Goal: Share content

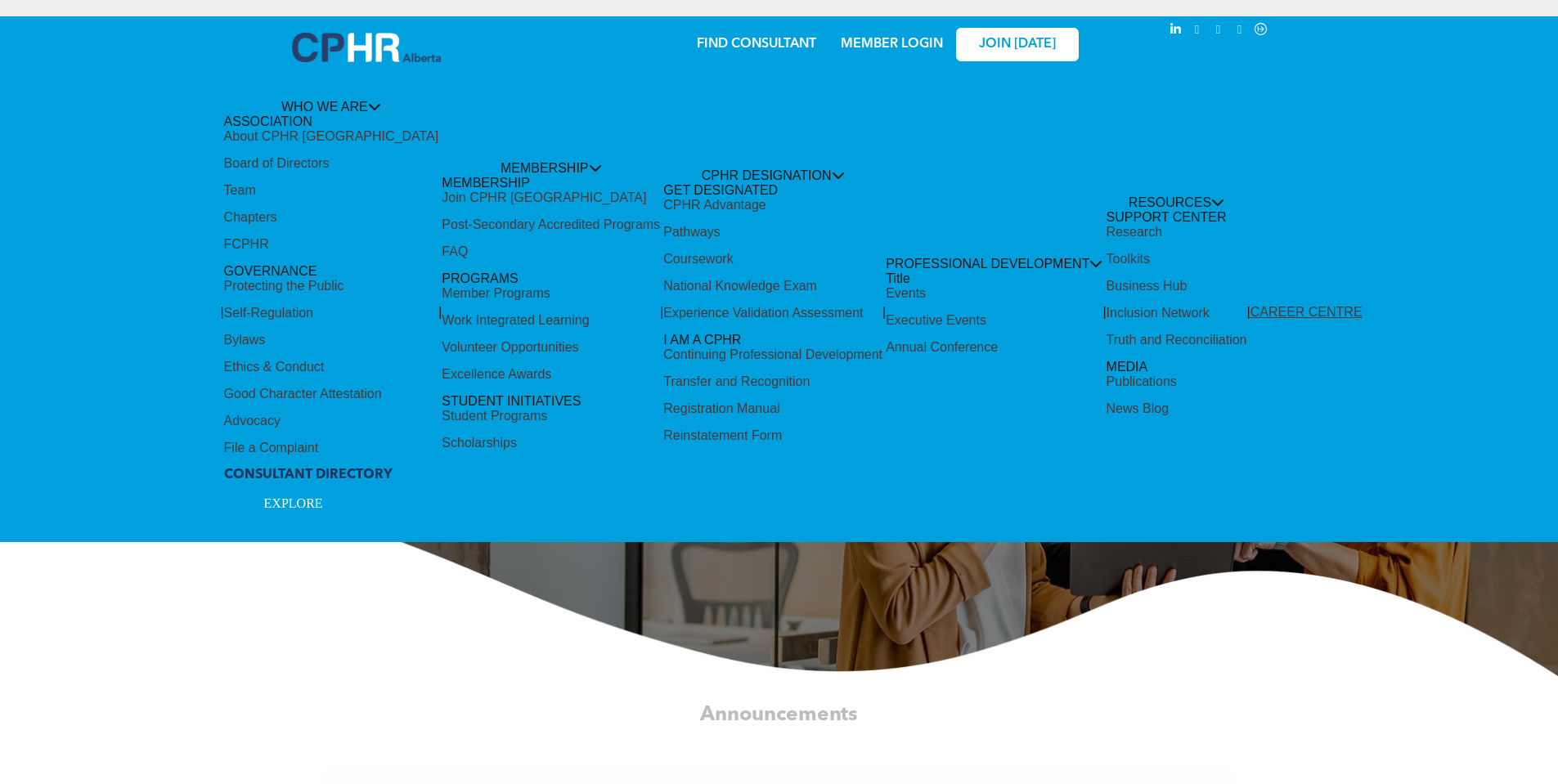
click at [809, 168] on div "Share by:" at bounding box center [725, 400] width 1450 height 784
click at [737, 161] on div "Share by:" at bounding box center [725, 400] width 1450 height 784
click at [748, 240] on div "Share by:" at bounding box center [725, 400] width 1450 height 784
click at [382, 95] on div "Share by:" at bounding box center [725, 400] width 1450 height 784
click at [731, 174] on div "Share by:" at bounding box center [725, 400] width 1450 height 784
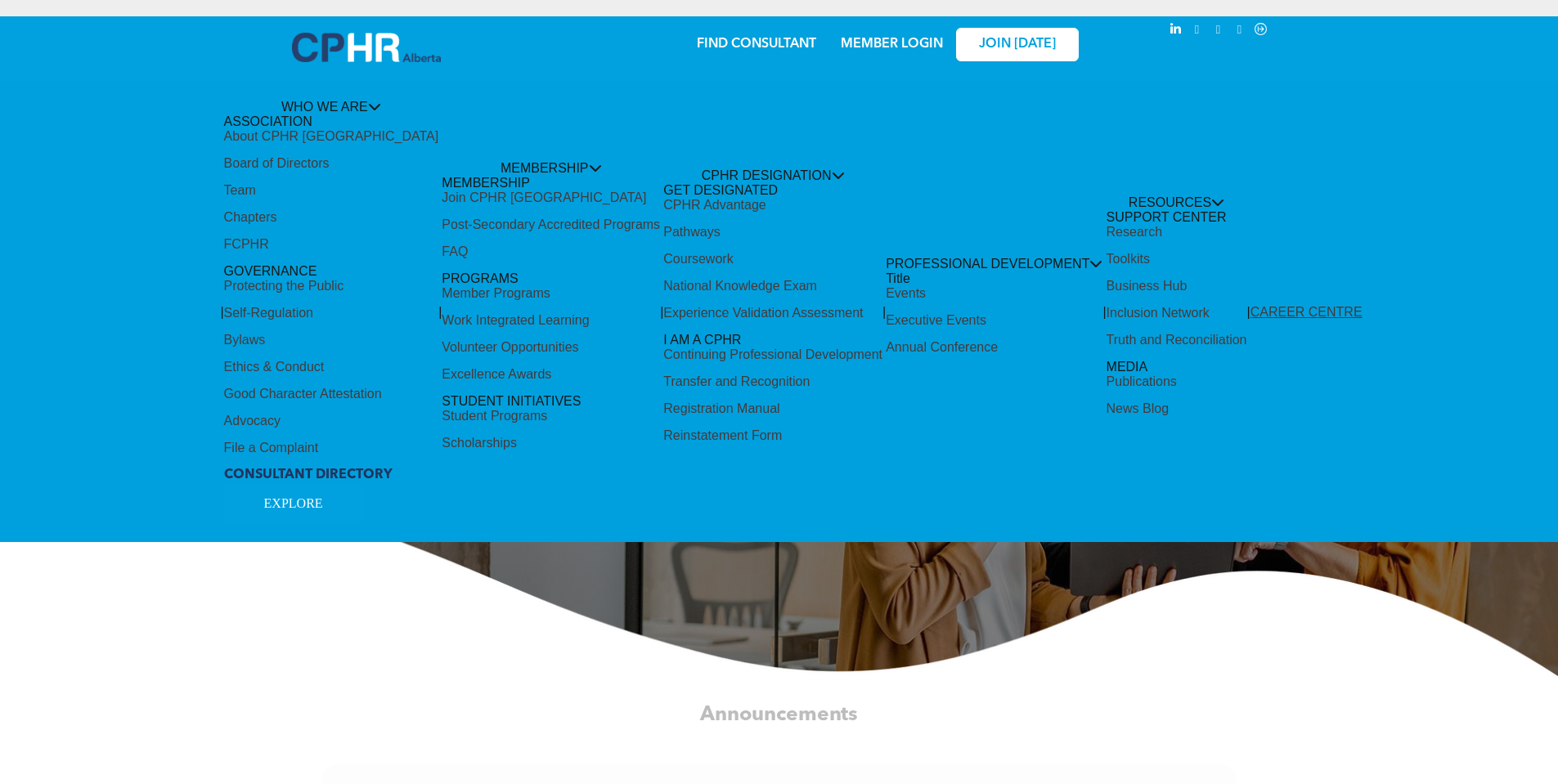
click at [731, 174] on div "Share by:" at bounding box center [725, 400] width 1450 height 784
click at [298, 502] on div "Share by:" at bounding box center [725, 400] width 1450 height 784
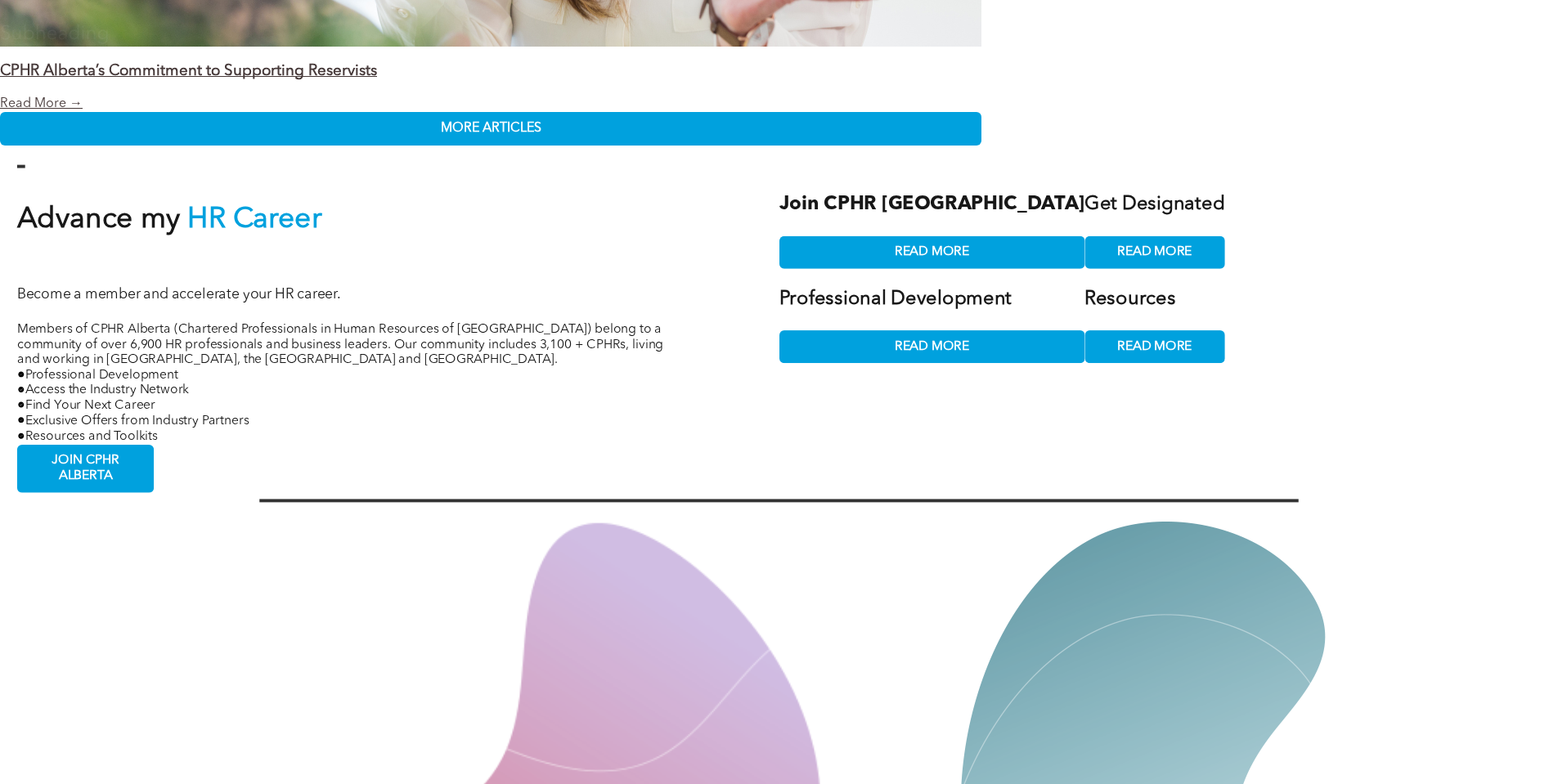
scroll to position [3433, 0]
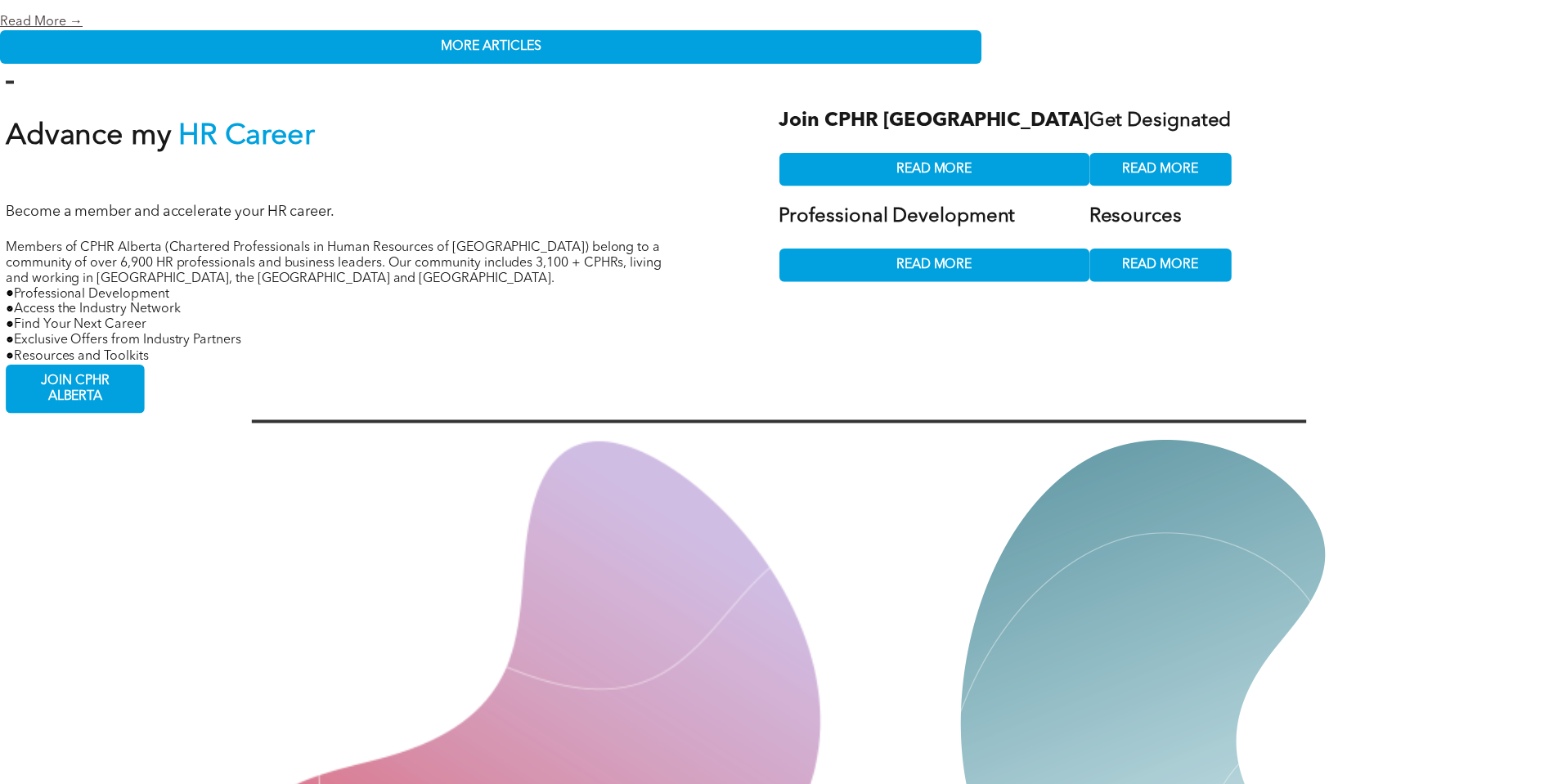
click at [1075, 148] on div "Share by:" at bounding box center [725, 400] width 1450 height 784
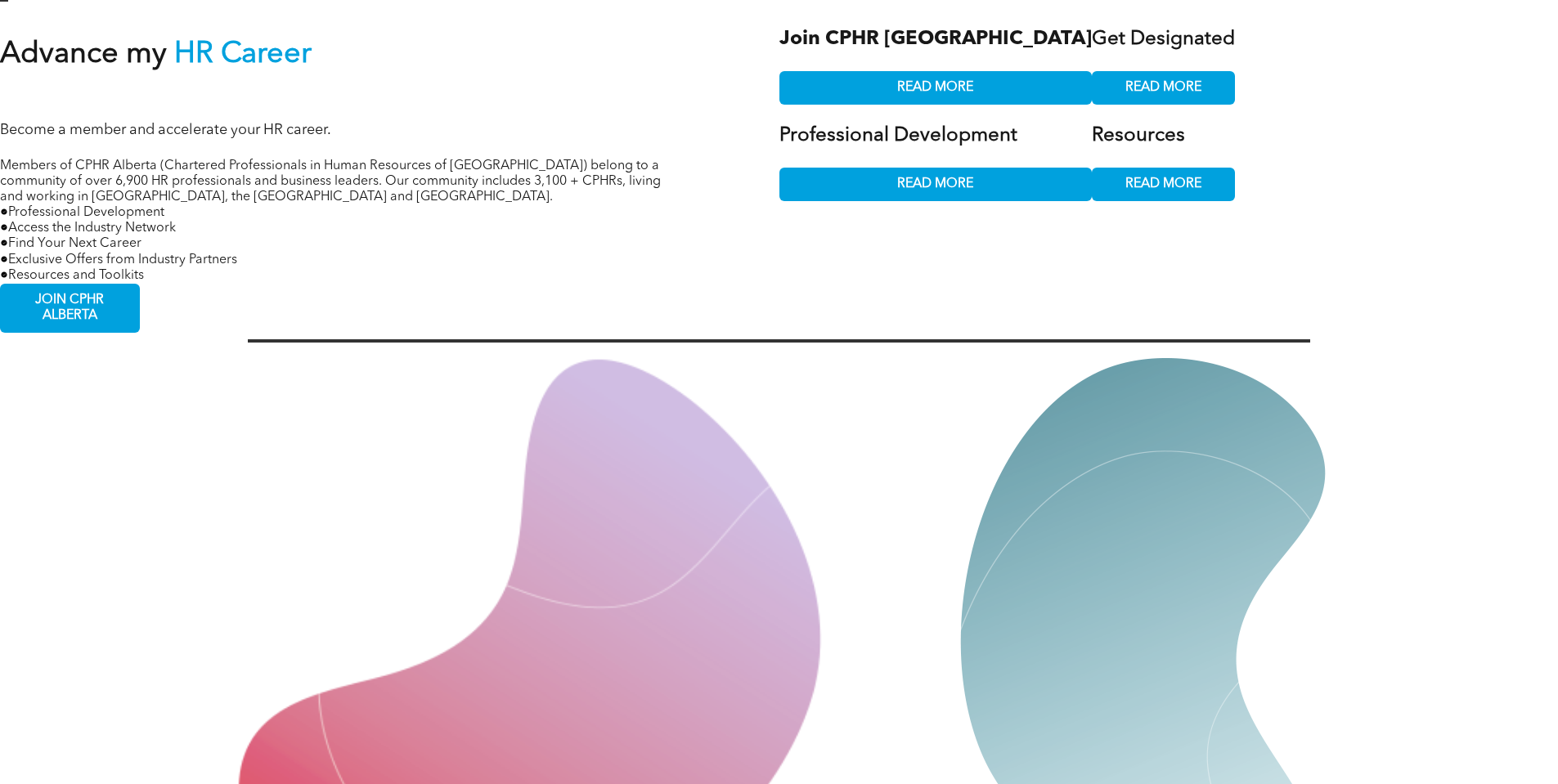
scroll to position [3188, 0]
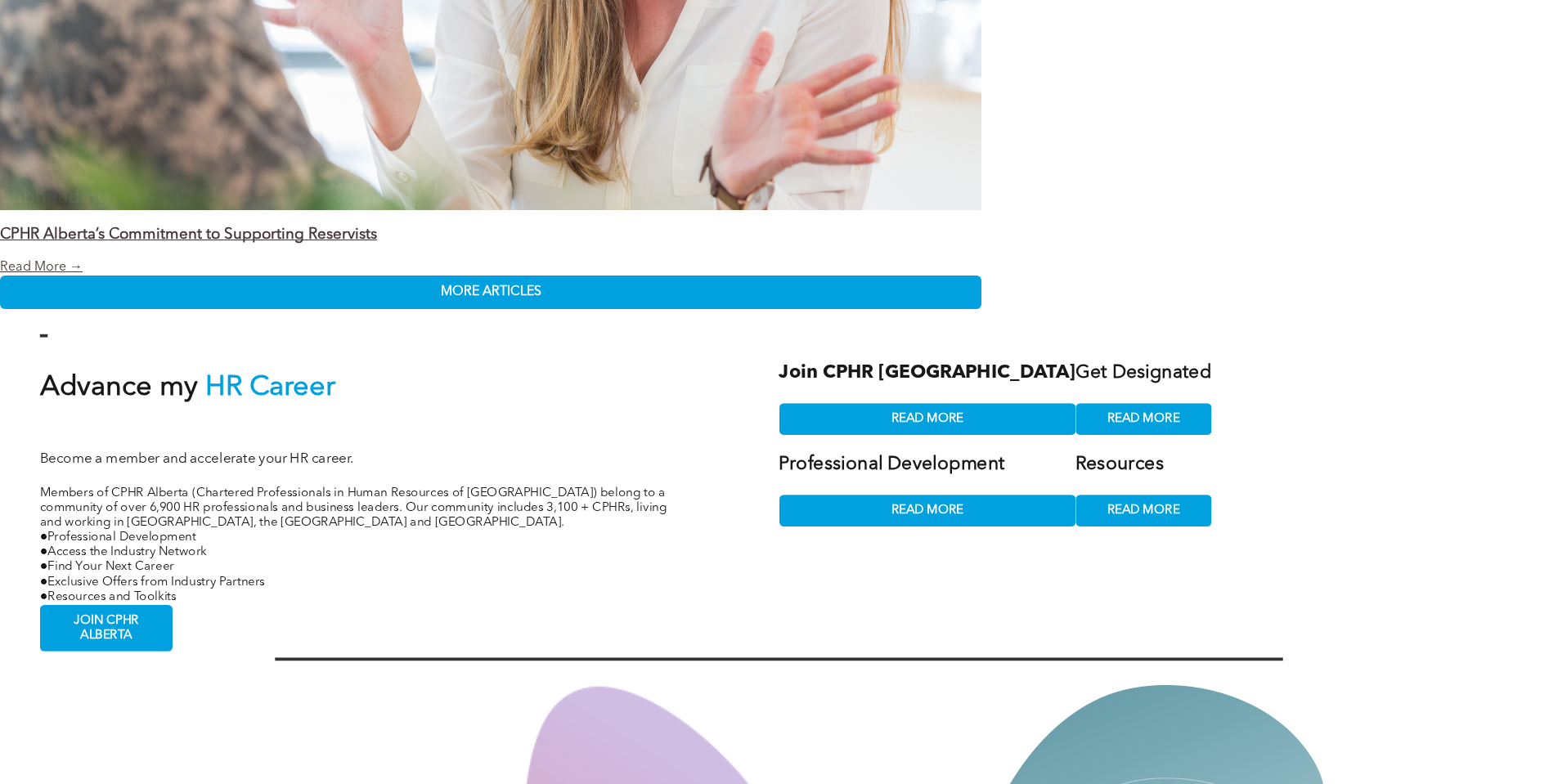
click at [1063, 398] on div "Share by:" at bounding box center [725, 400] width 1450 height 784
click at [1054, 490] on div "Share by:" at bounding box center [725, 400] width 1450 height 784
drag, startPoint x: 1054, startPoint y: 490, endPoint x: 918, endPoint y: 486, distance: 136.1
click at [918, 486] on div "Share by:" at bounding box center [725, 400] width 1450 height 784
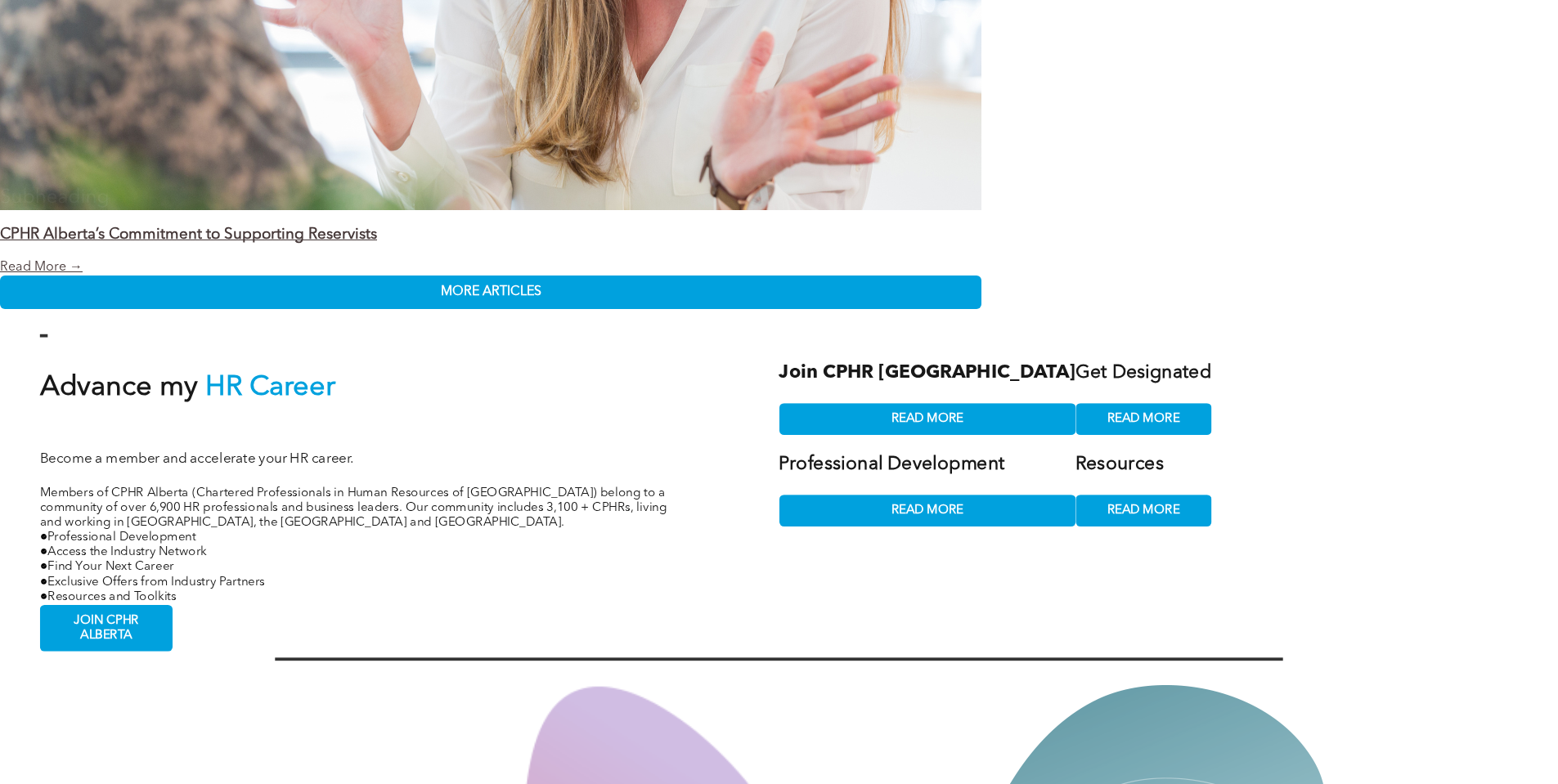
click at [918, 486] on div "Share by:" at bounding box center [725, 400] width 1450 height 784
click at [885, 377] on div "Share by:" at bounding box center [725, 400] width 1450 height 784
click at [883, 387] on div "Share by:" at bounding box center [725, 400] width 1450 height 784
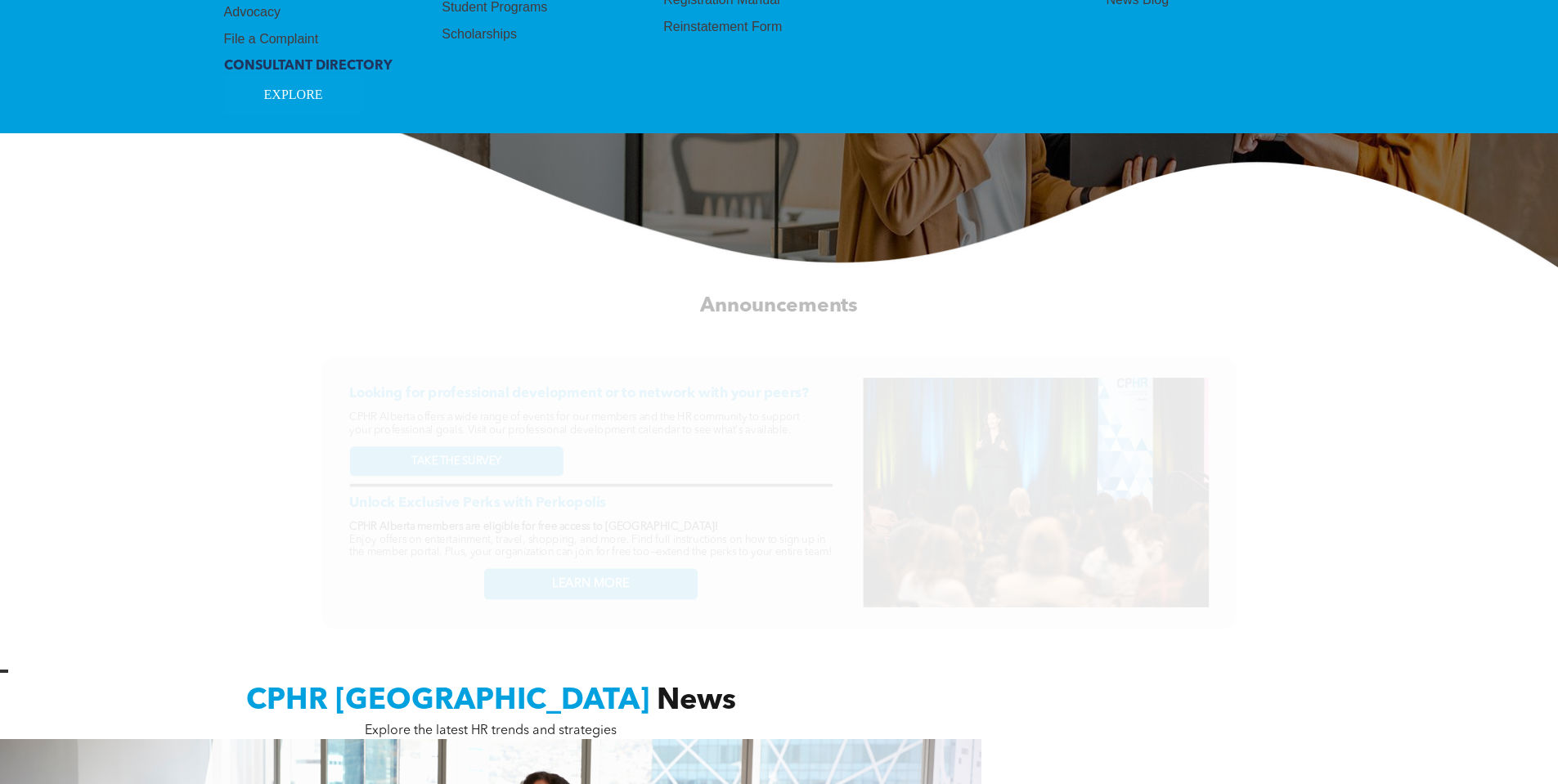
scroll to position [0, 0]
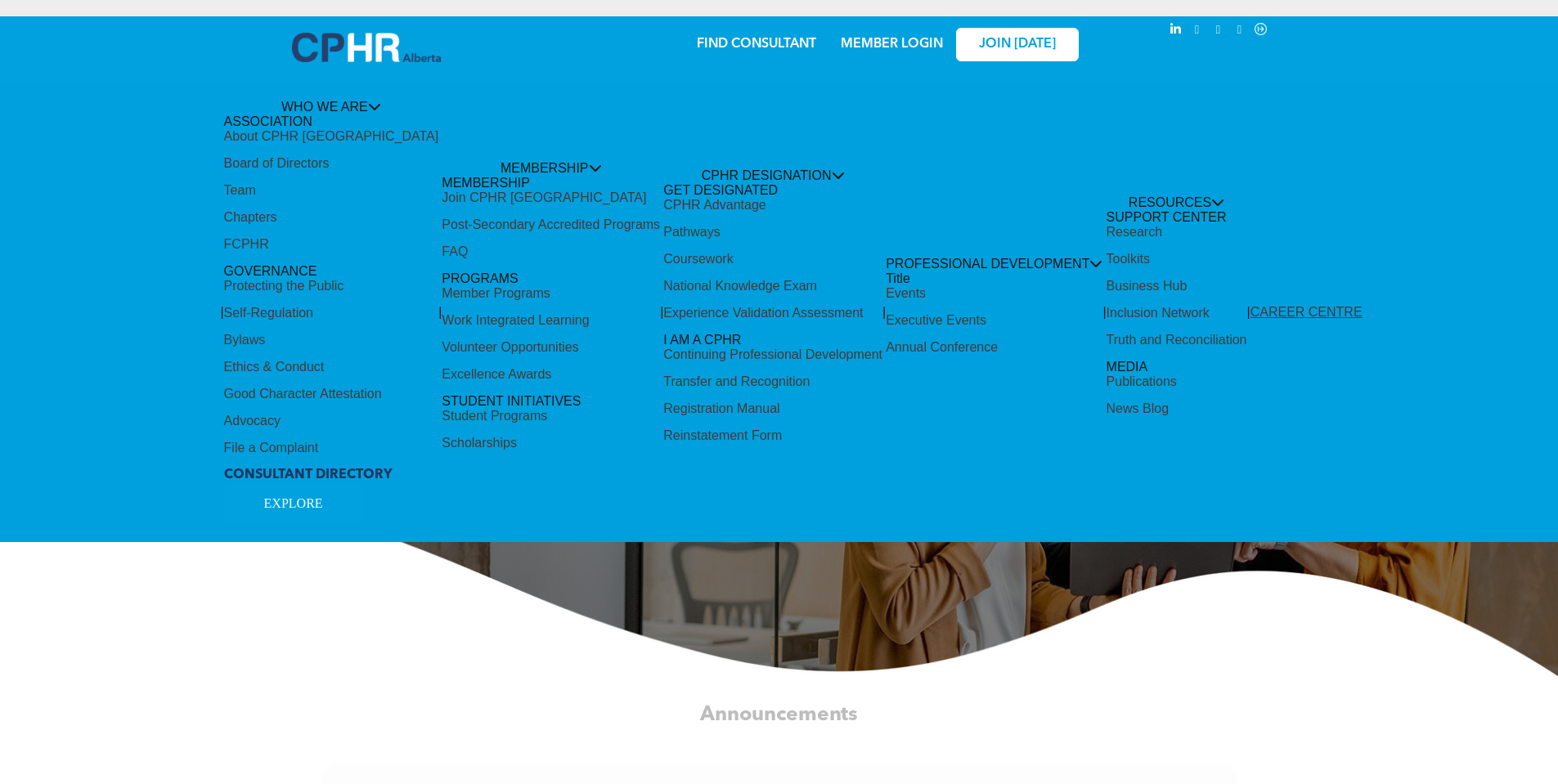
click at [699, 312] on div "Share by:" at bounding box center [725, 400] width 1450 height 784
click at [698, 308] on div "Share by:" at bounding box center [725, 400] width 1450 height 784
drag, startPoint x: 698, startPoint y: 308, endPoint x: 665, endPoint y: 306, distance: 33.1
click at [665, 306] on div "Share by:" at bounding box center [725, 400] width 1450 height 784
click at [664, 306] on div "Share by:" at bounding box center [725, 400] width 1450 height 784
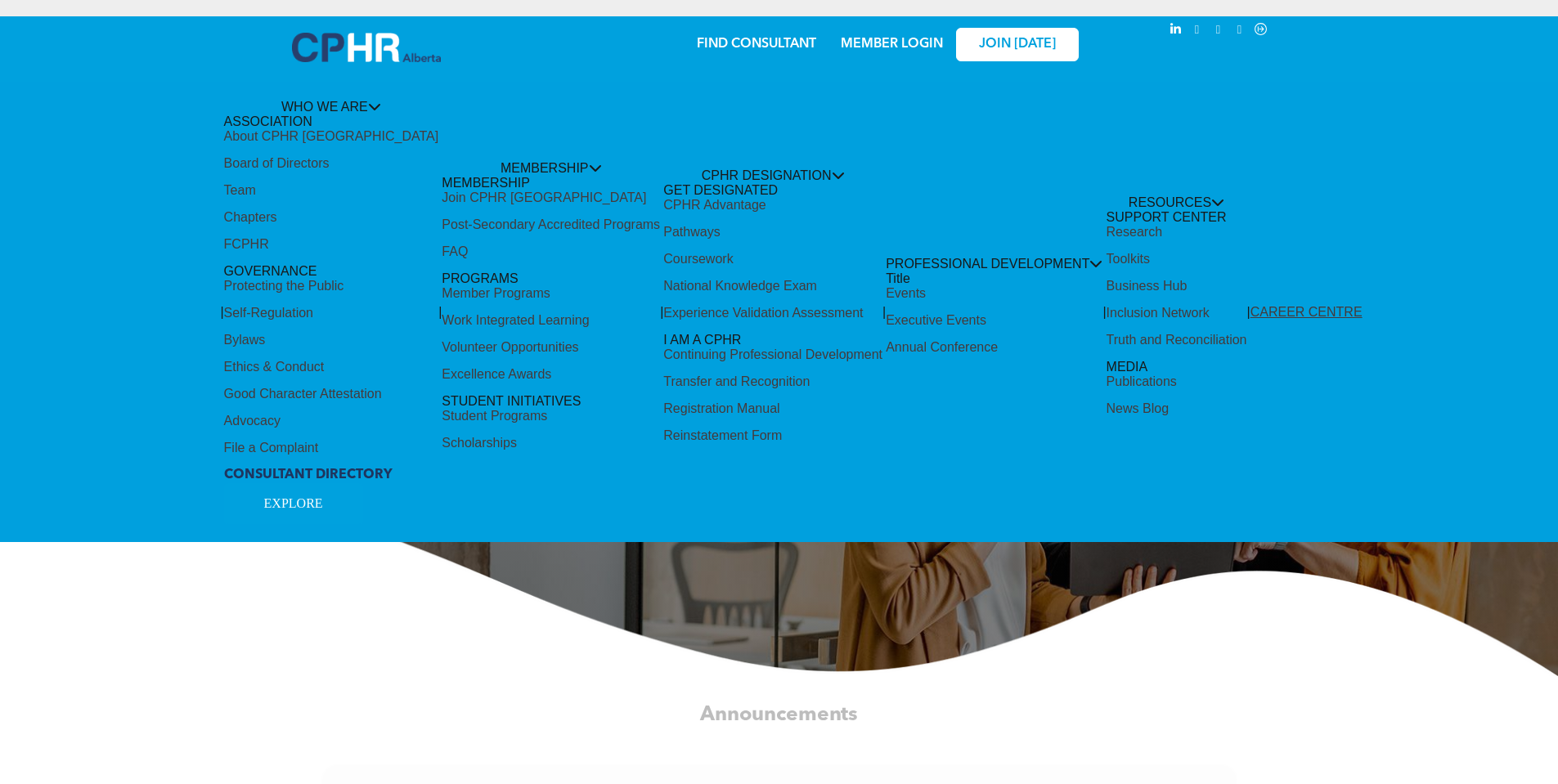
click at [664, 306] on div "Share by:" at bounding box center [725, 400] width 1450 height 784
click at [704, 175] on div "Share by:" at bounding box center [725, 400] width 1450 height 784
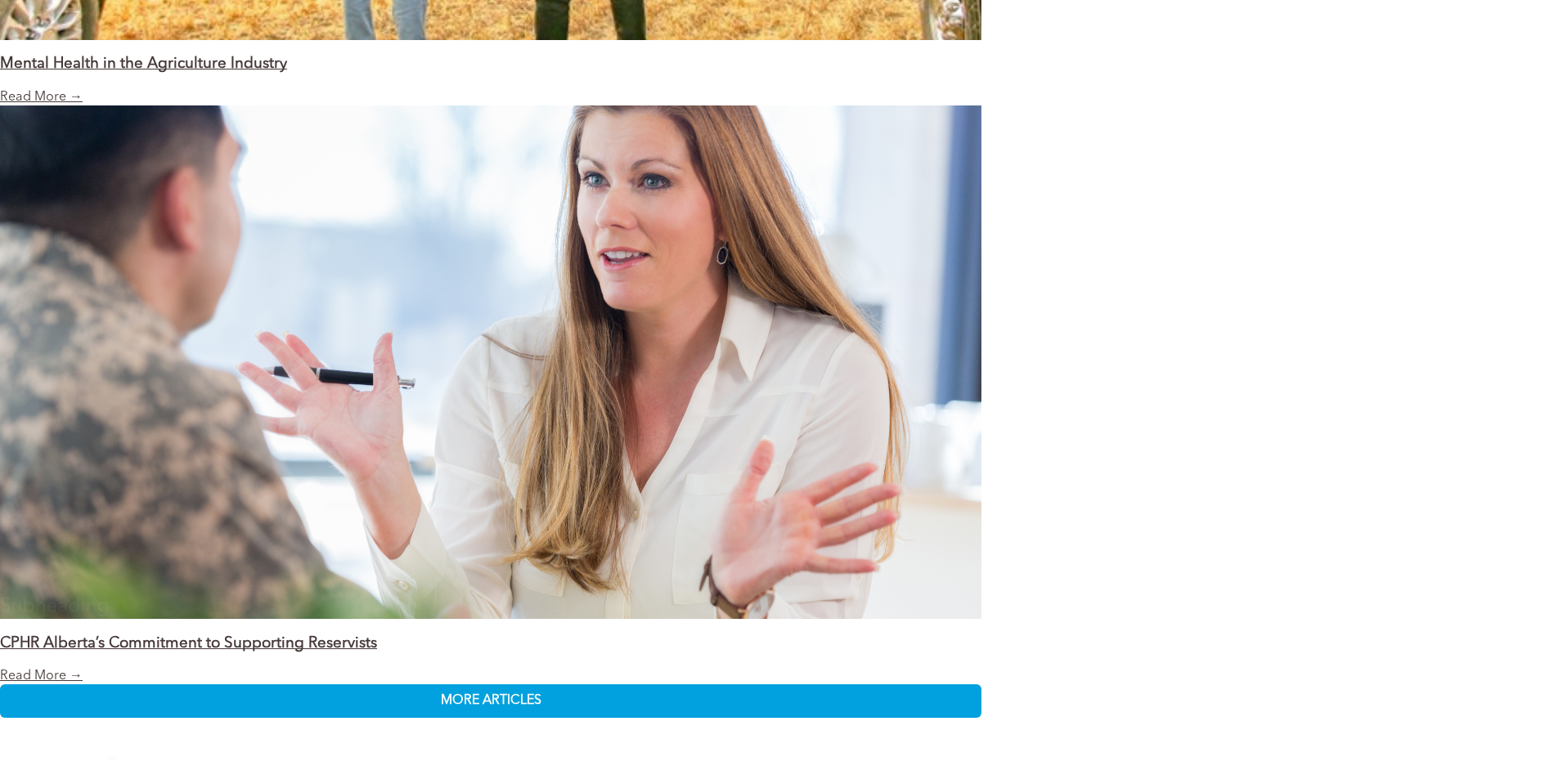
scroll to position [3270, 0]
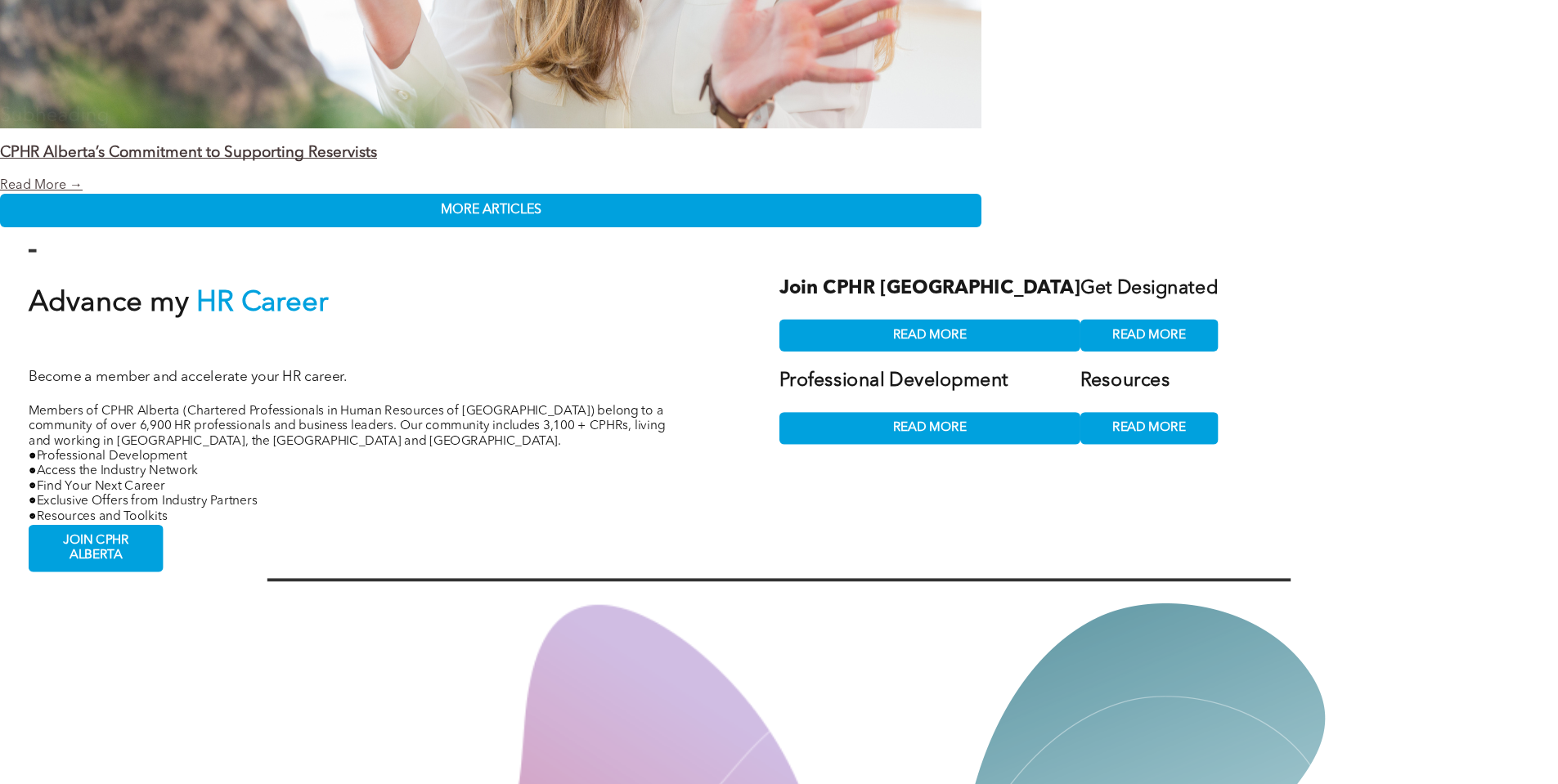
click at [1041, 316] on div "Share by:" at bounding box center [725, 400] width 1450 height 784
click at [120, 527] on div "Share by:" at bounding box center [725, 400] width 1450 height 784
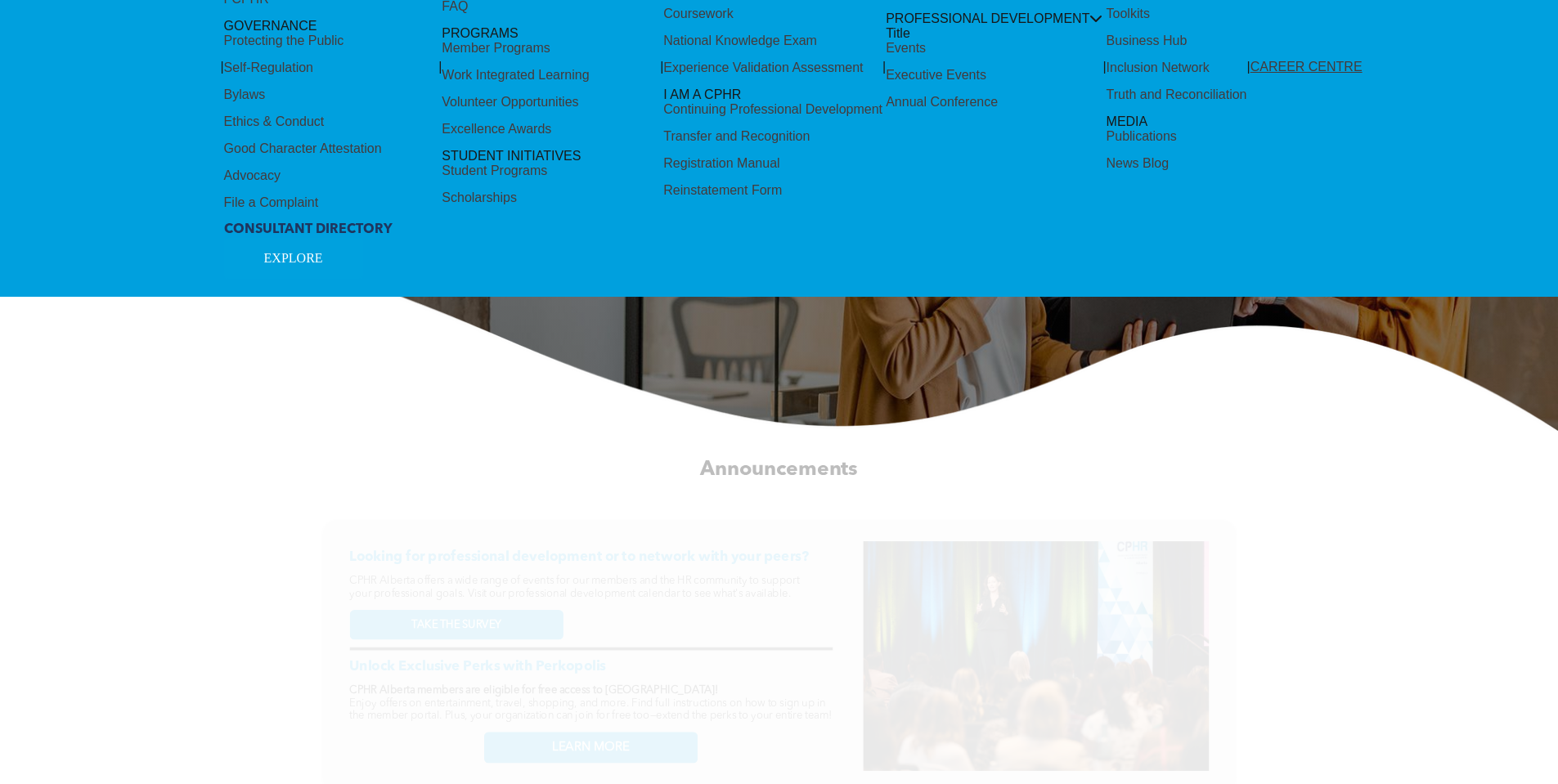
scroll to position [0, 0]
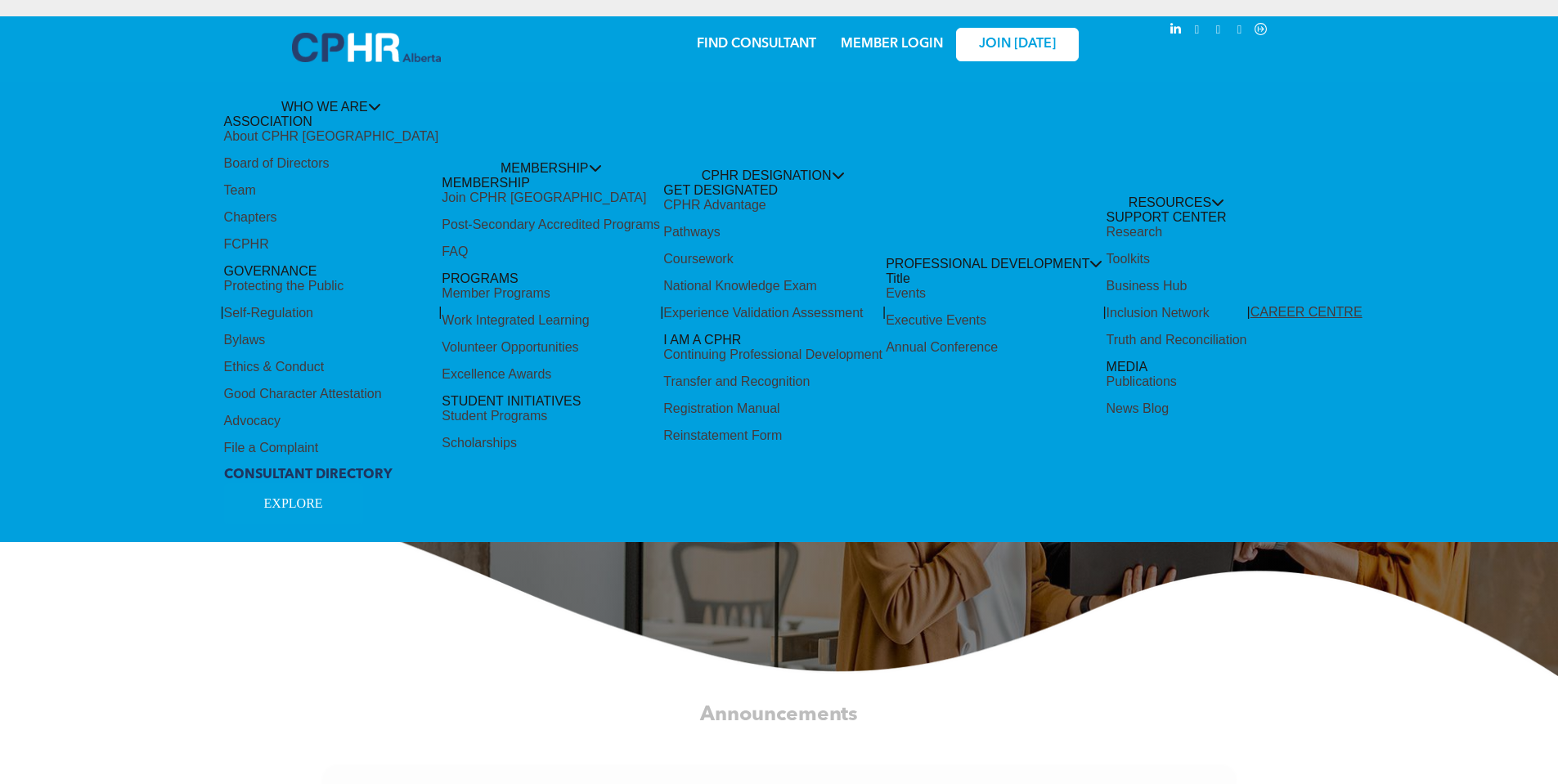
click at [916, 43] on div "Share by:" at bounding box center [725, 400] width 1450 height 784
click at [899, 42] on div "Share by:" at bounding box center [725, 33] width 1417 height 18
click at [982, 182] on div "Share by:" at bounding box center [725, 400] width 1450 height 784
click at [1212, 278] on div "Share by:" at bounding box center [725, 400] width 1450 height 784
click at [1279, 300] on div "Share by:" at bounding box center [725, 400] width 1450 height 784
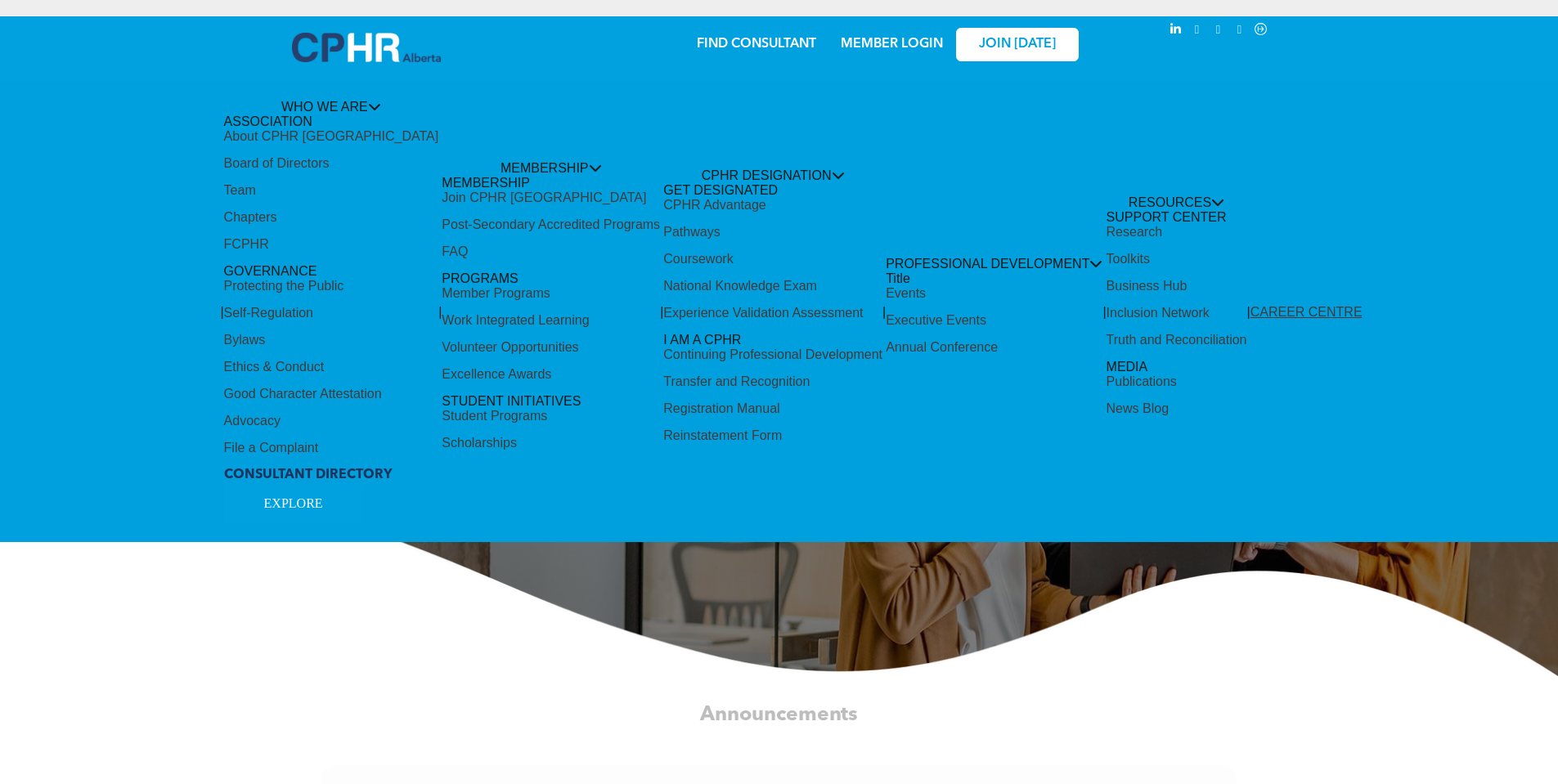
click at [667, 326] on div "Share by:" at bounding box center [725, 400] width 1450 height 784
click at [673, 340] on div "Share by:" at bounding box center [725, 400] width 1450 height 784
click at [677, 367] on div "Share by:" at bounding box center [725, 400] width 1450 height 784
click at [697, 402] on div "Share by:" at bounding box center [725, 400] width 1450 height 784
click at [676, 432] on div "Share by:" at bounding box center [725, 400] width 1450 height 784
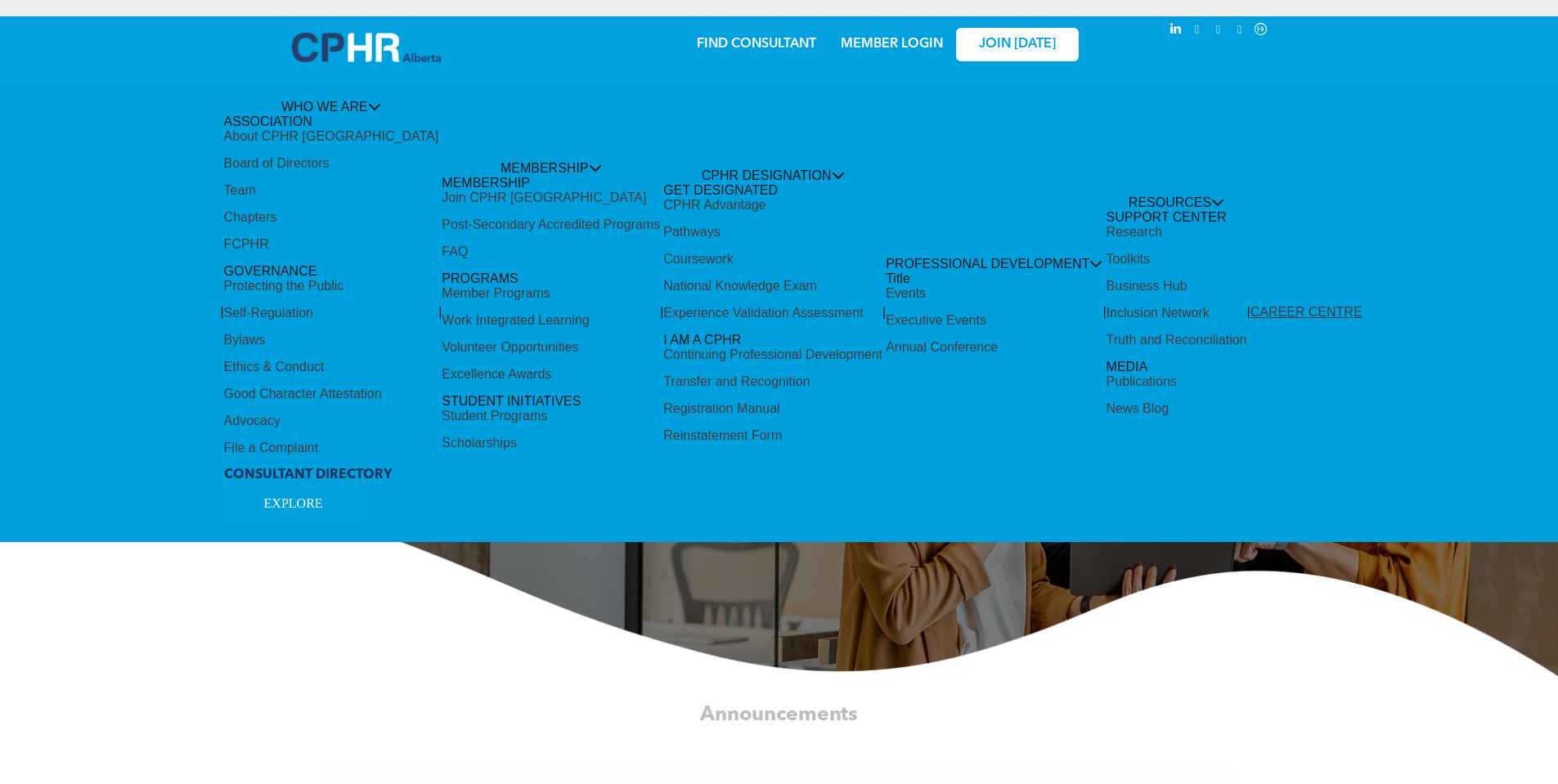
click at [953, 190] on div "Share by:" at bounding box center [725, 400] width 1450 height 784
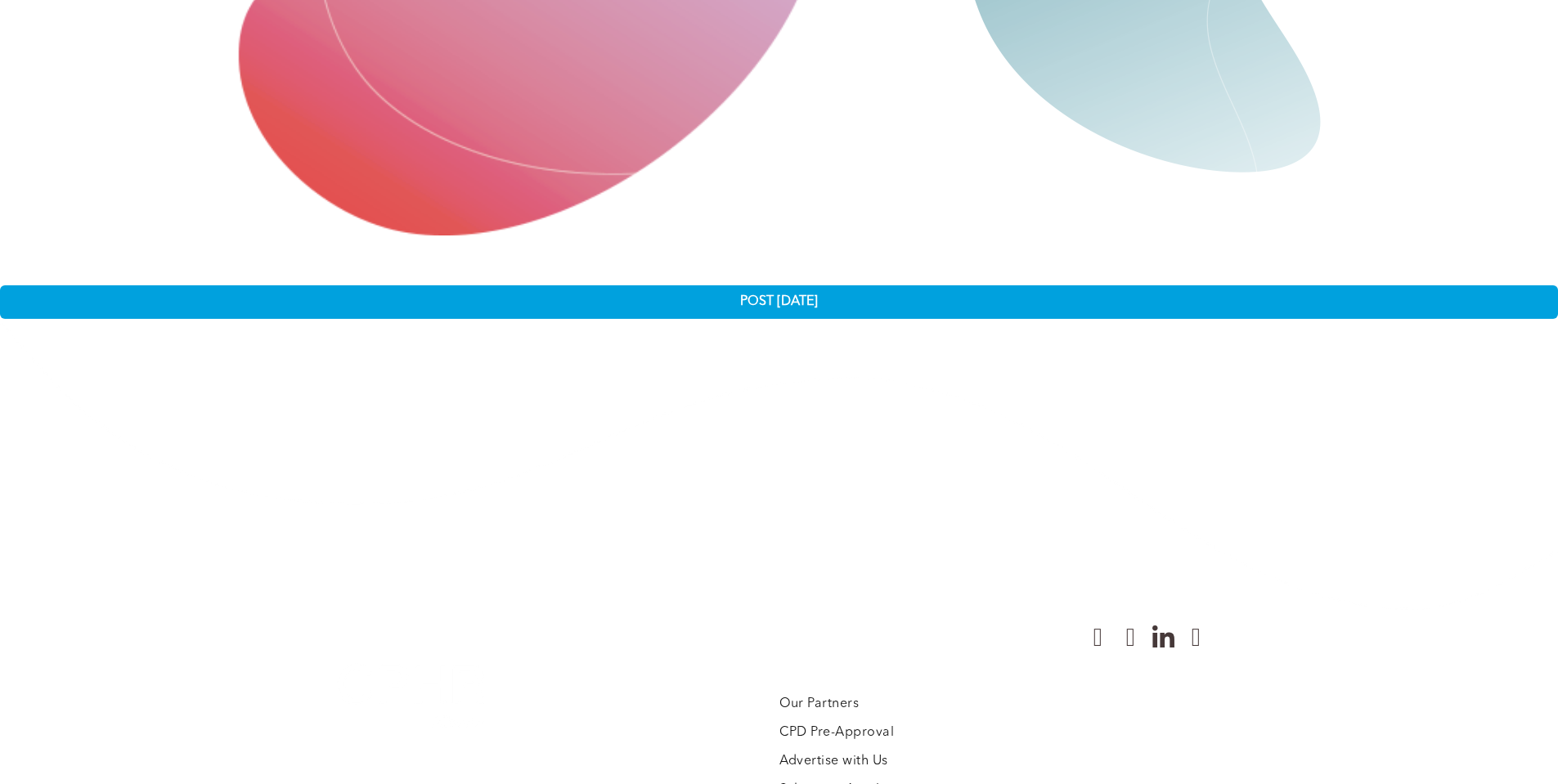
scroll to position [4559, 0]
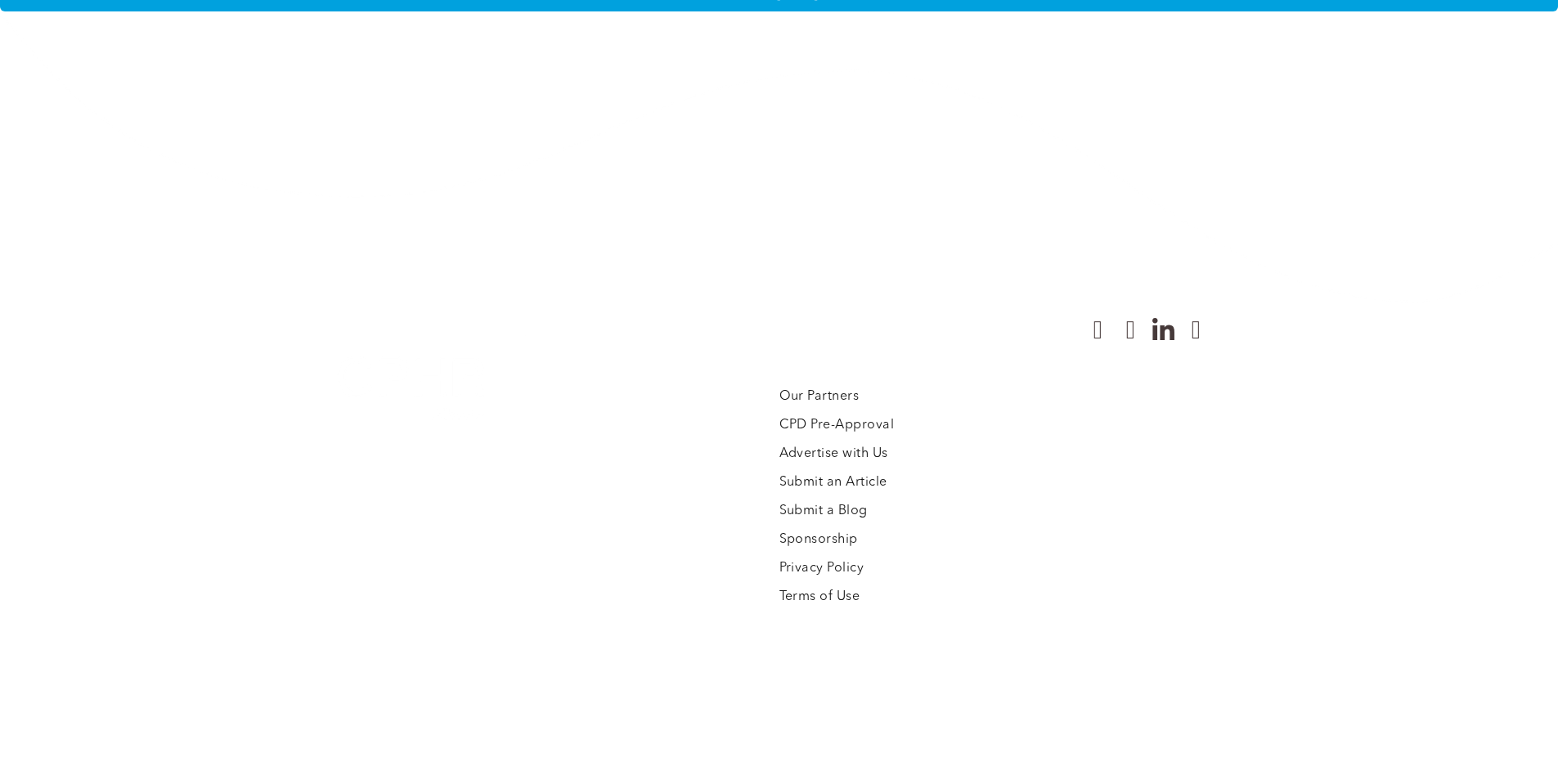
click at [798, 387] on div "Share by:" at bounding box center [725, 400] width 1450 height 784
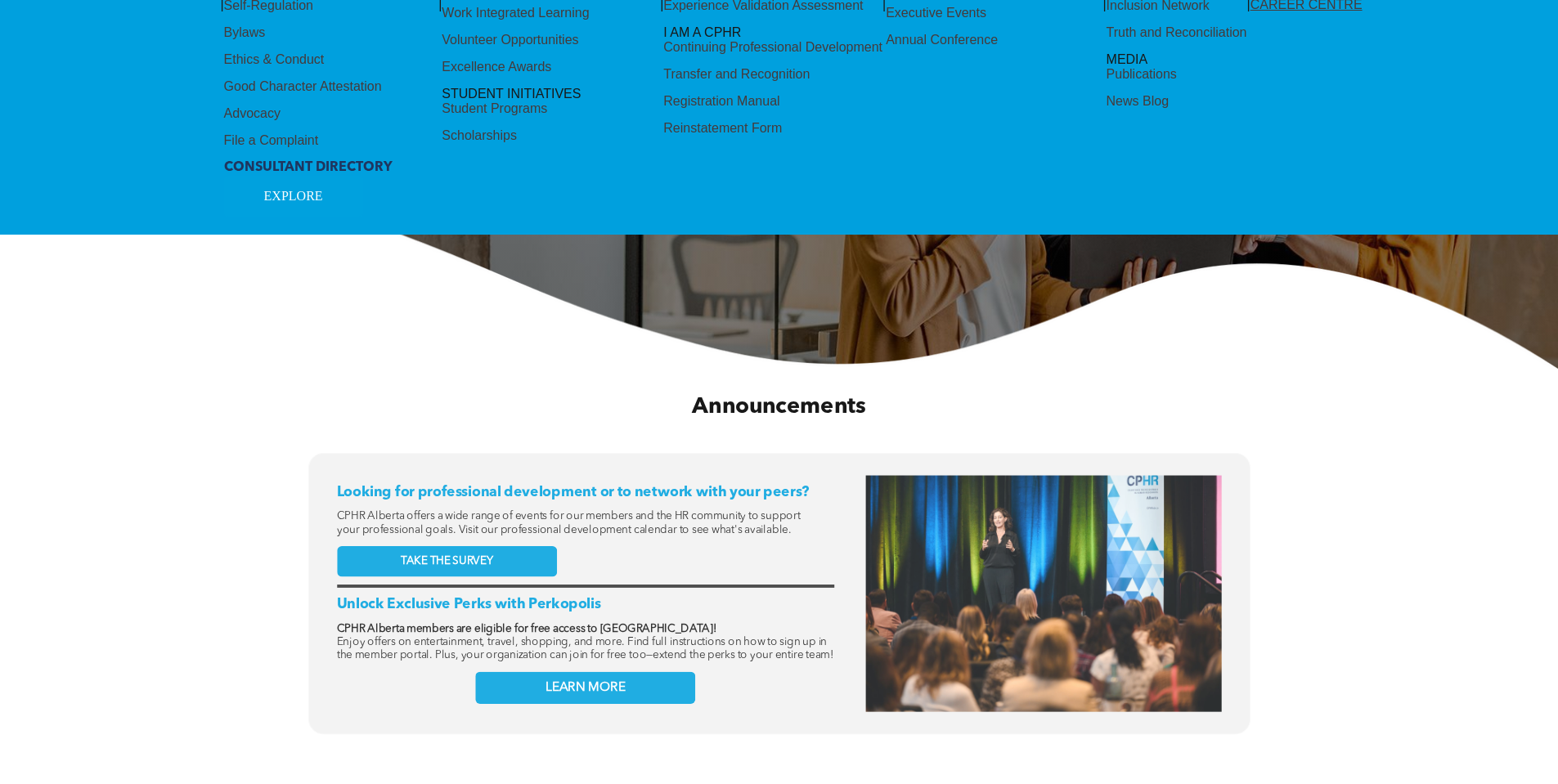
scroll to position [0, 0]
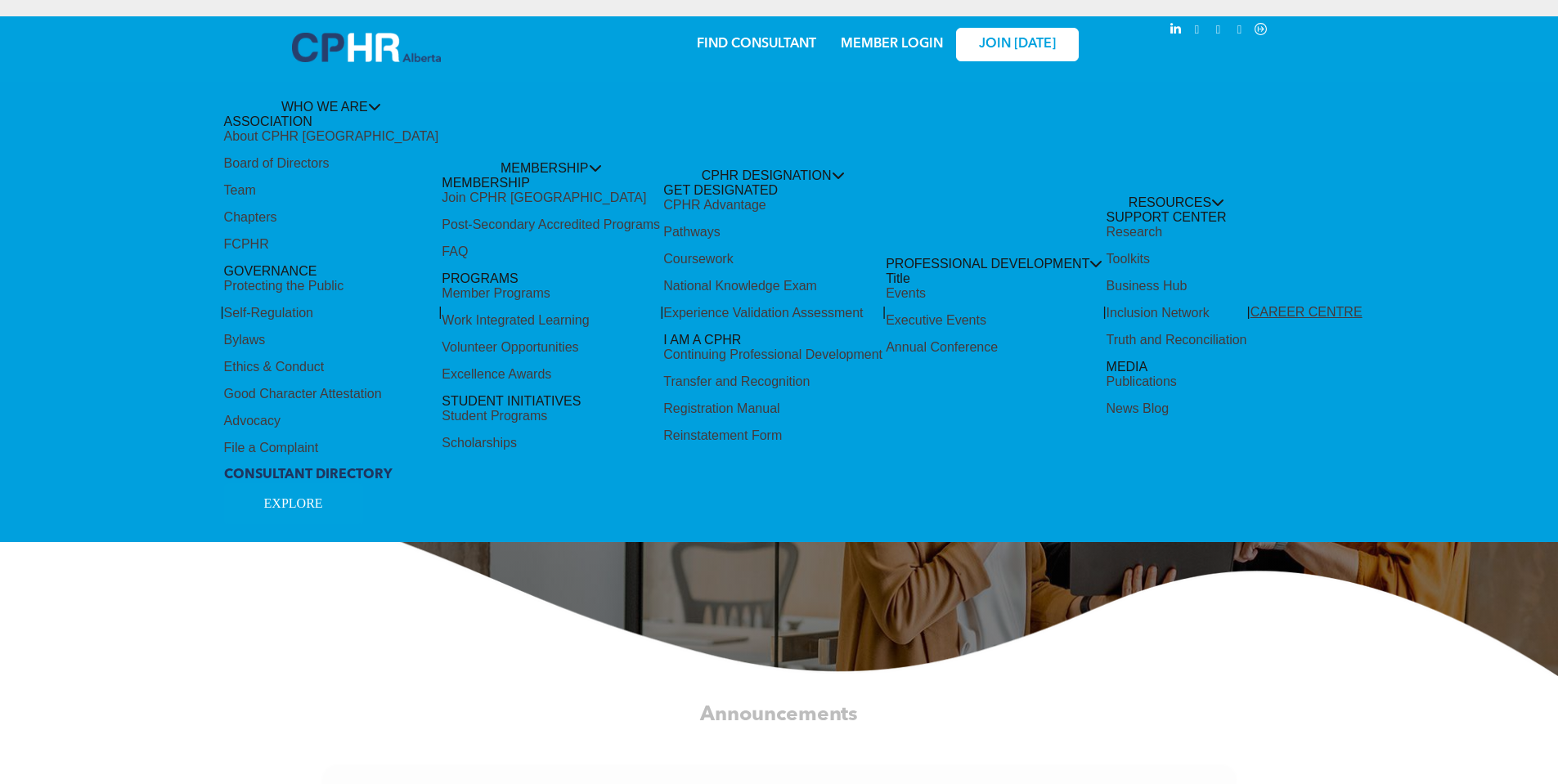
click at [1029, 36] on div "Share by:" at bounding box center [725, 33] width 1417 height 18
click at [1219, 28] on div "Share by:" at bounding box center [725, 33] width 1417 height 18
click at [1258, 31] on div "Share by:" at bounding box center [725, 33] width 1417 height 18
